Goal: Task Accomplishment & Management: Use online tool/utility

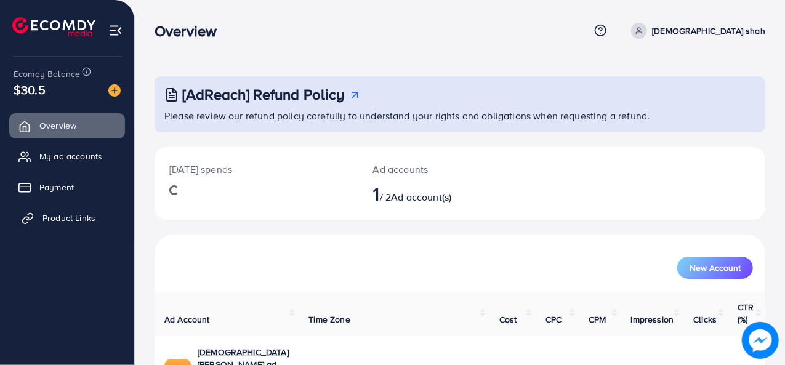
click at [84, 212] on span "Product Links" at bounding box center [68, 218] width 53 height 12
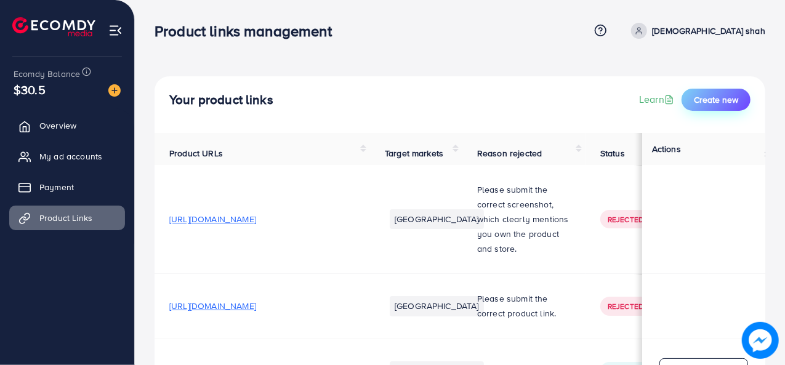
click at [728, 102] on span "Create new" at bounding box center [716, 100] width 44 height 12
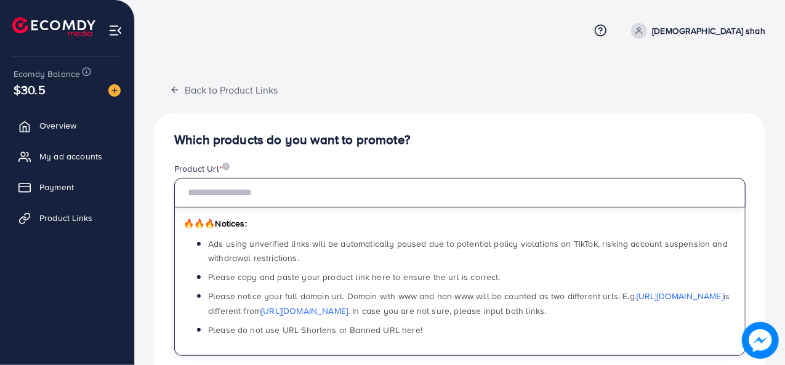
click at [425, 191] on input "text" at bounding box center [459, 193] width 571 height 30
type input "**********"
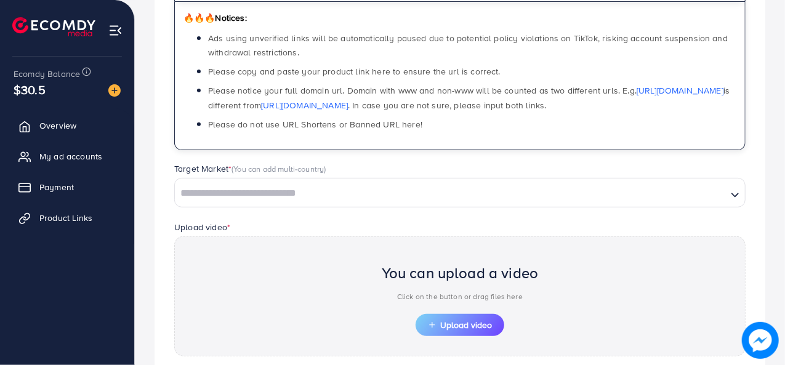
scroll to position [206, 0]
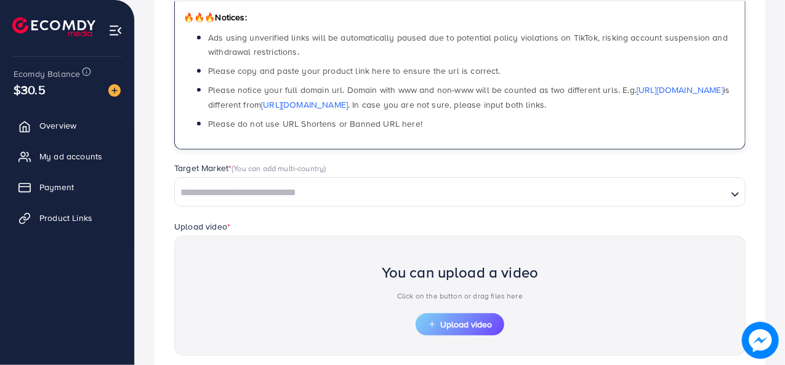
click at [390, 196] on input "Search for option" at bounding box center [451, 193] width 550 height 19
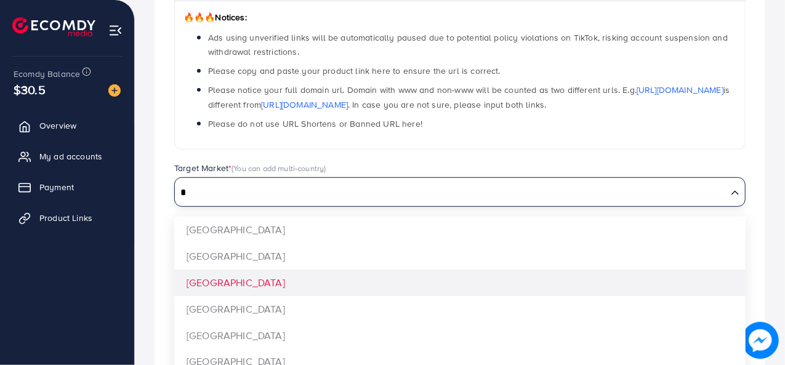
type input "*"
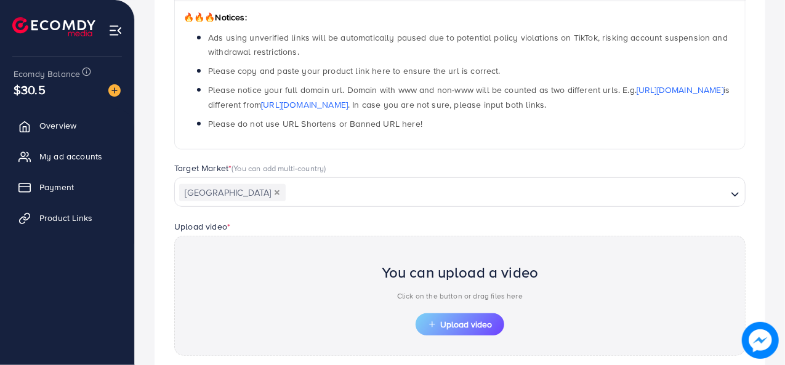
scroll to position [325, 0]
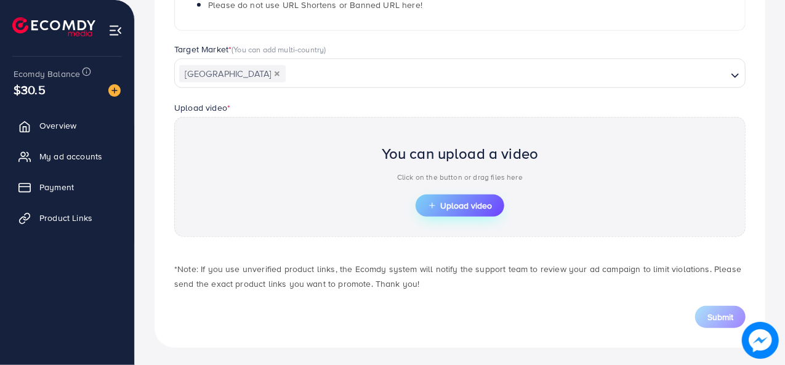
click at [419, 202] on button "Upload video" at bounding box center [460, 206] width 89 height 22
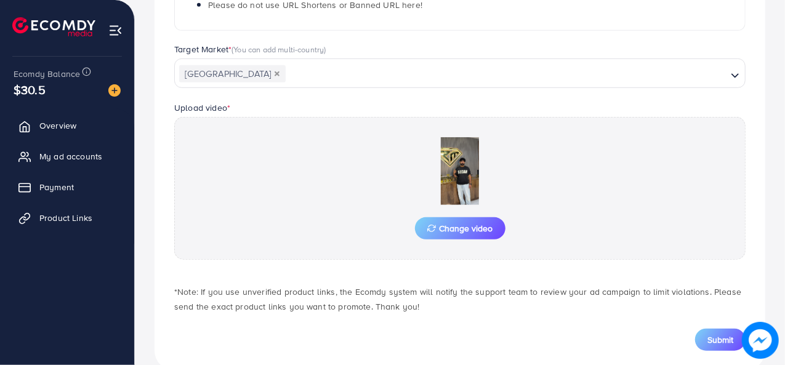
scroll to position [349, 0]
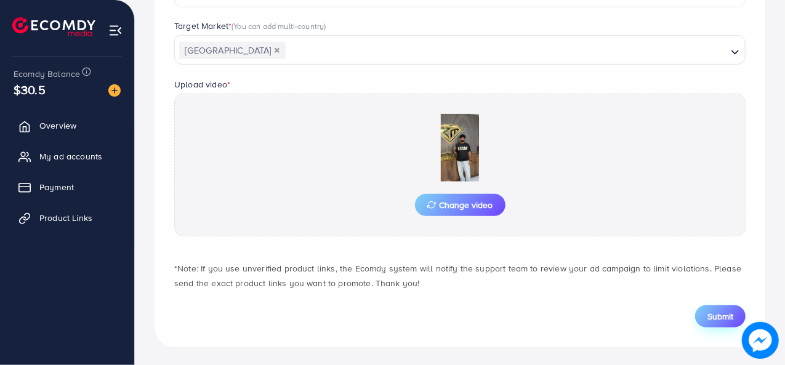
click at [716, 313] on span "Submit" at bounding box center [721, 316] width 26 height 12
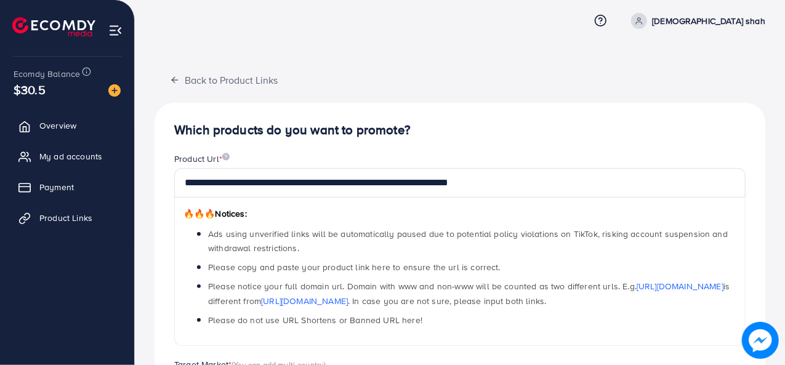
scroll to position [0, 0]
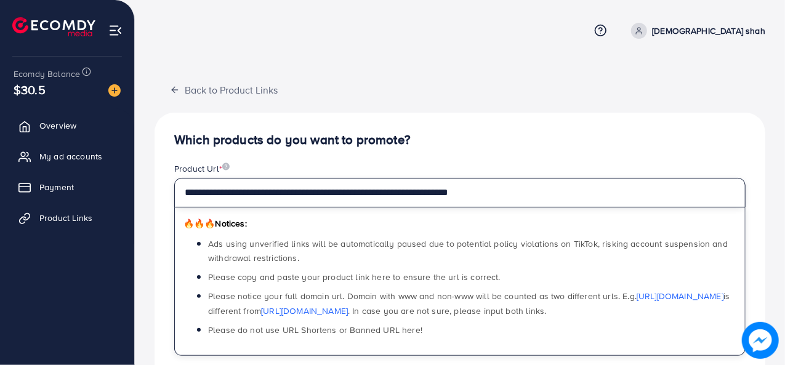
click at [357, 196] on input "**********" at bounding box center [459, 193] width 571 height 30
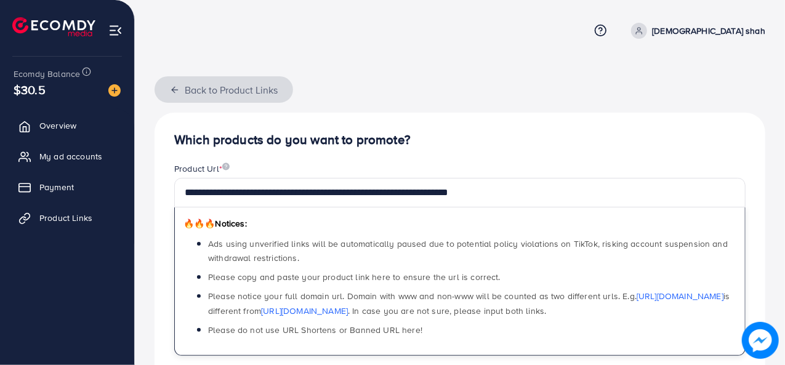
click at [173, 95] on button "Back to Product Links" at bounding box center [224, 89] width 139 height 26
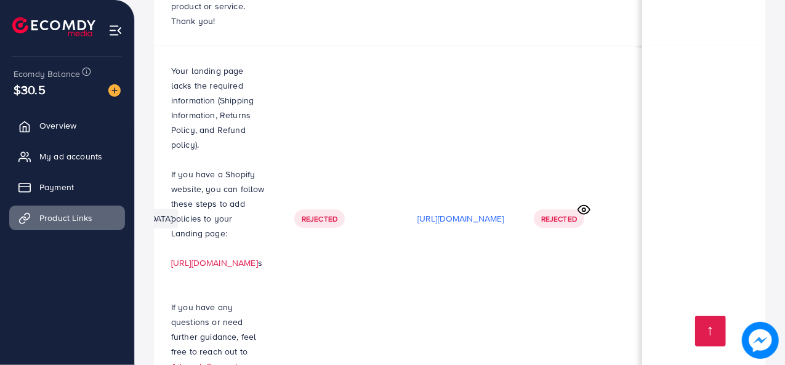
scroll to position [0, 421]
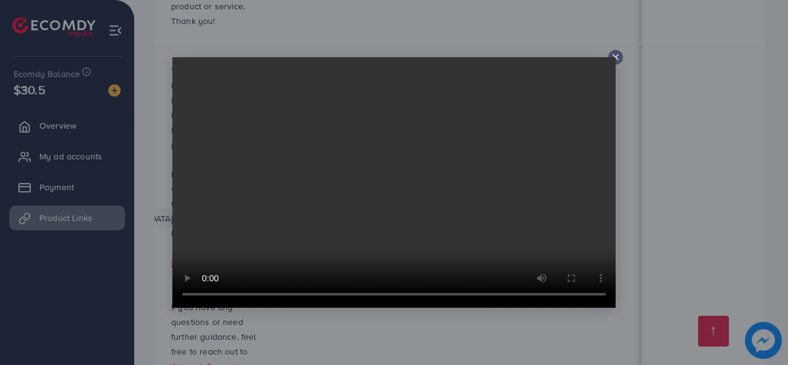
click at [611, 60] on video at bounding box center [393, 182] width 443 height 251
click at [617, 57] on icon at bounding box center [616, 57] width 10 height 10
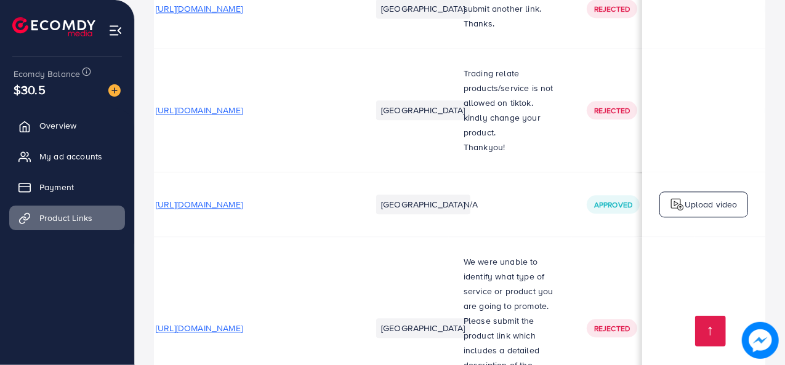
scroll to position [0, 0]
